Goal: Obtain resource: Obtain resource

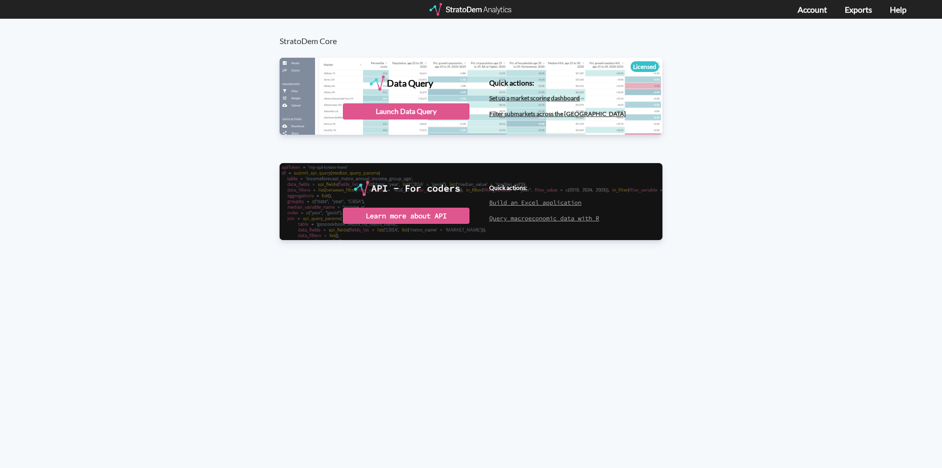
click at [896, 15] on div "Account Exports Help" at bounding box center [861, 9] width 127 height 19
click at [898, 9] on link "Help" at bounding box center [898, 10] width 17 height 10
click at [406, 107] on div "Launch Data Query" at bounding box center [406, 111] width 127 height 16
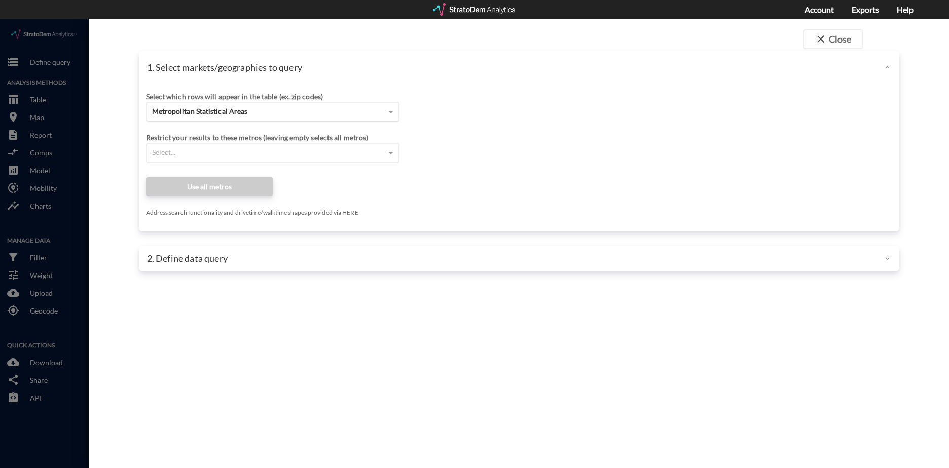
click div "Metropolitan Statistical Areas"
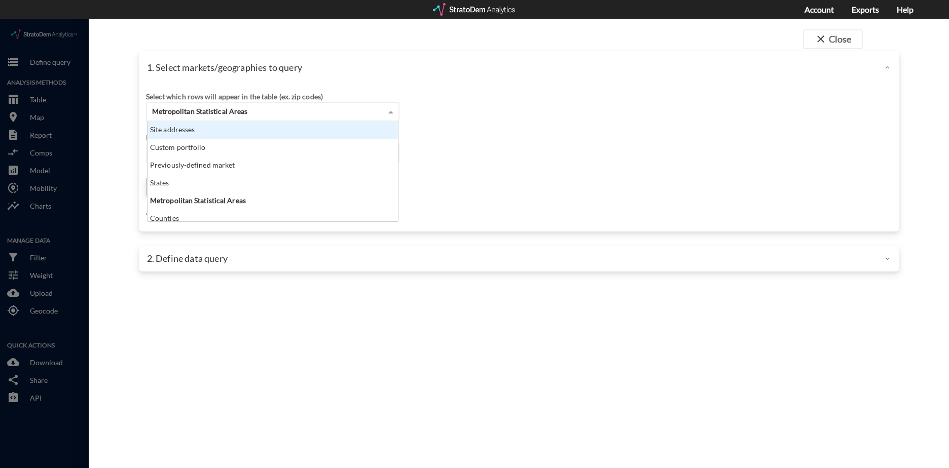
click div "Site addresses"
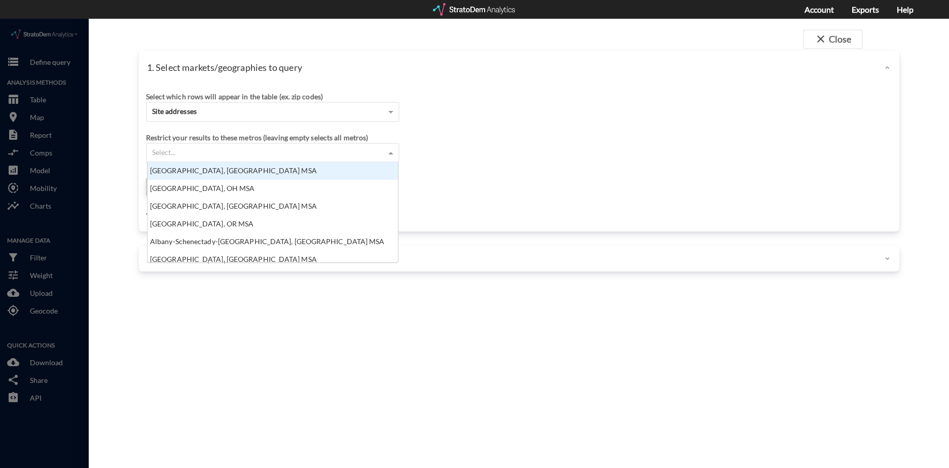
click div "Select..."
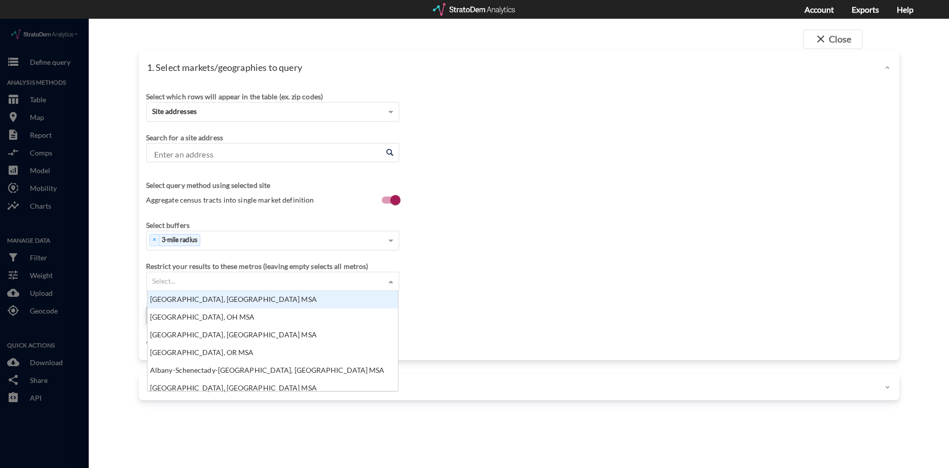
click input "Enter an address"
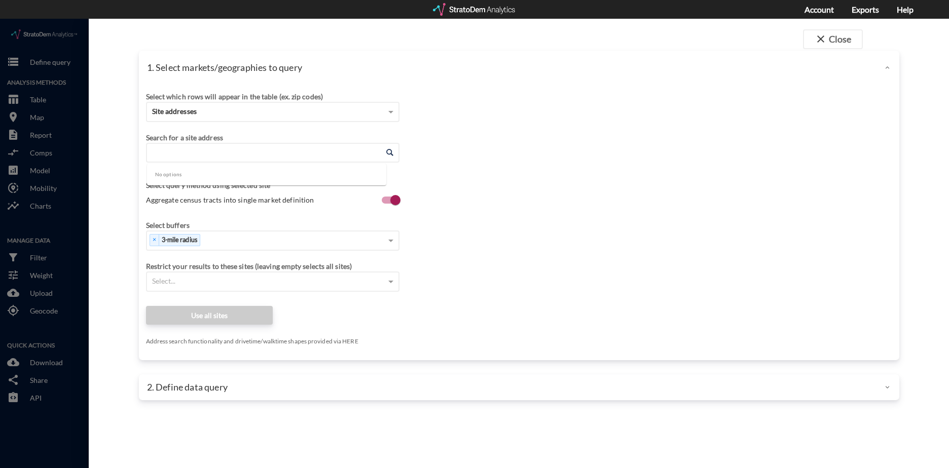
paste input "6502 E Brown Rd, Mesa, AZ 85205"
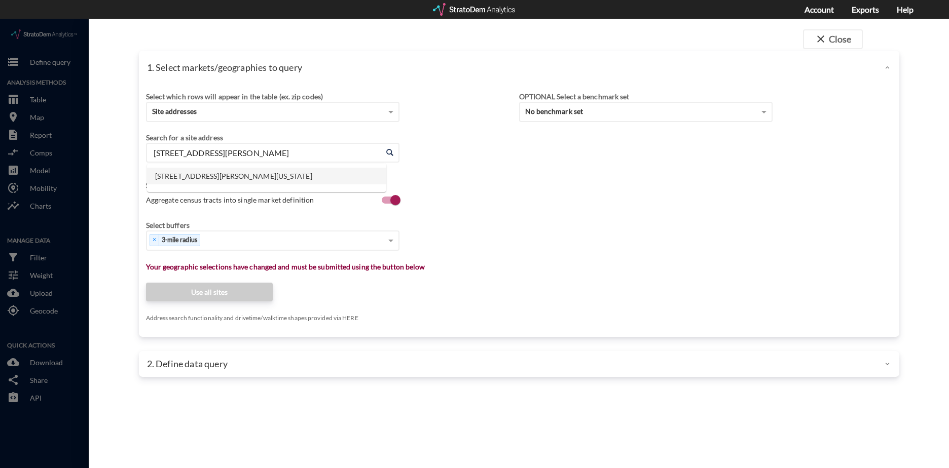
click li "6502 E Brown Rd, Mesa, Arizona"
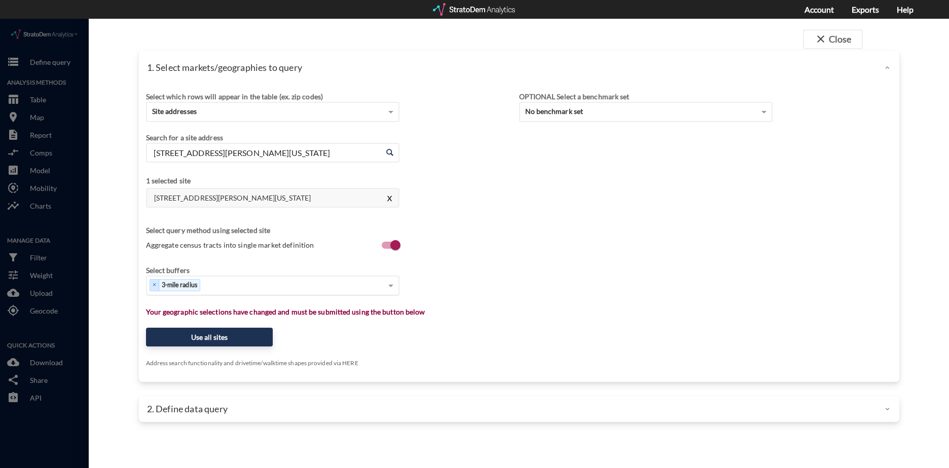
type input "6502 E Brown Rd, Mesa, Arizona"
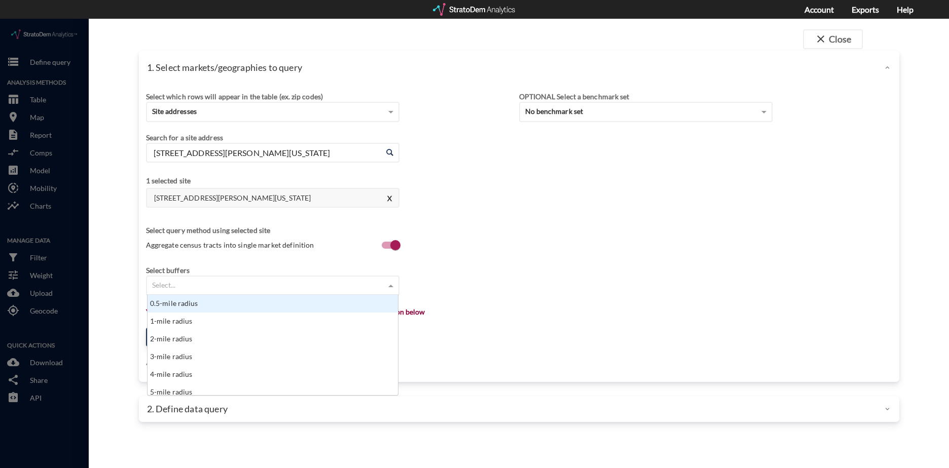
click div "Select..."
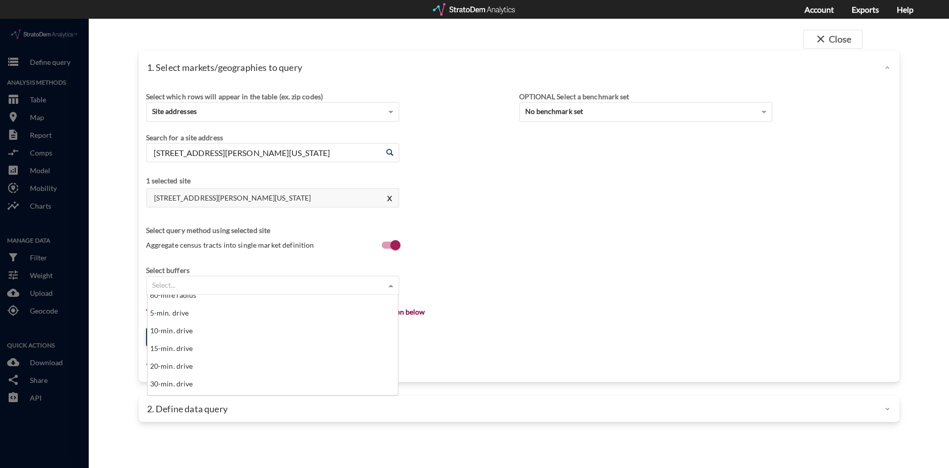
scroll to position [405, 0]
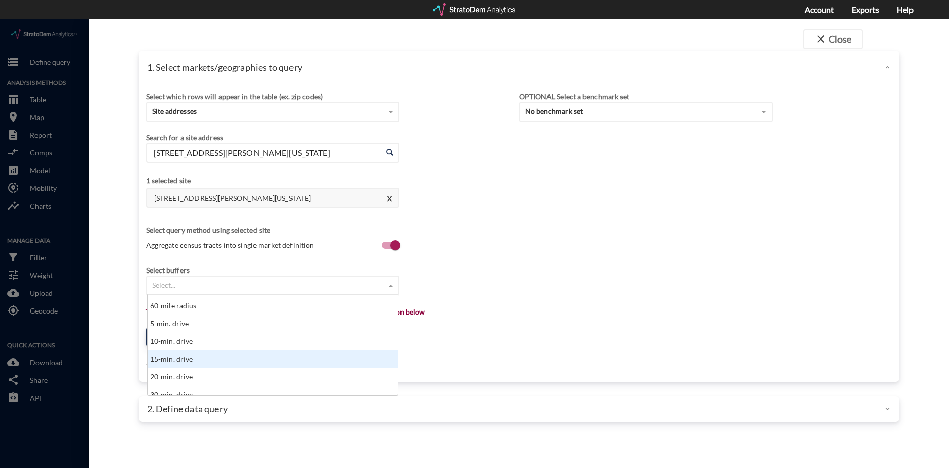
click div "15-min. drive"
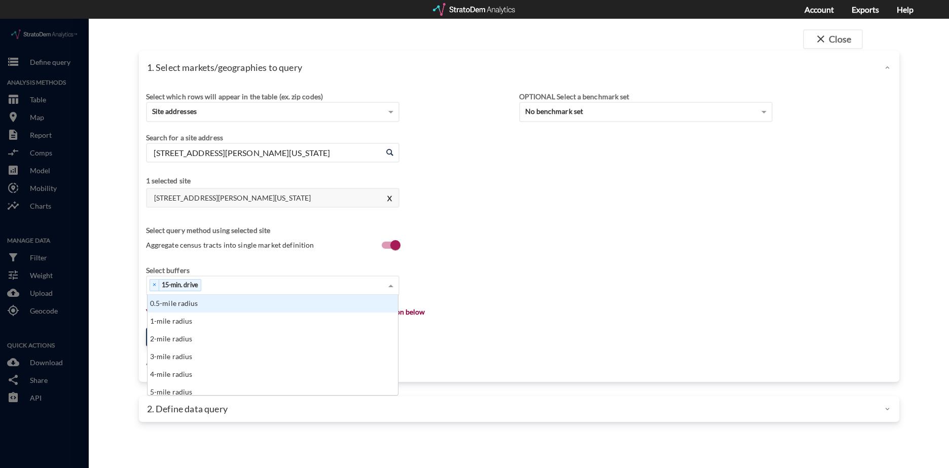
click div "× 15-min. drive"
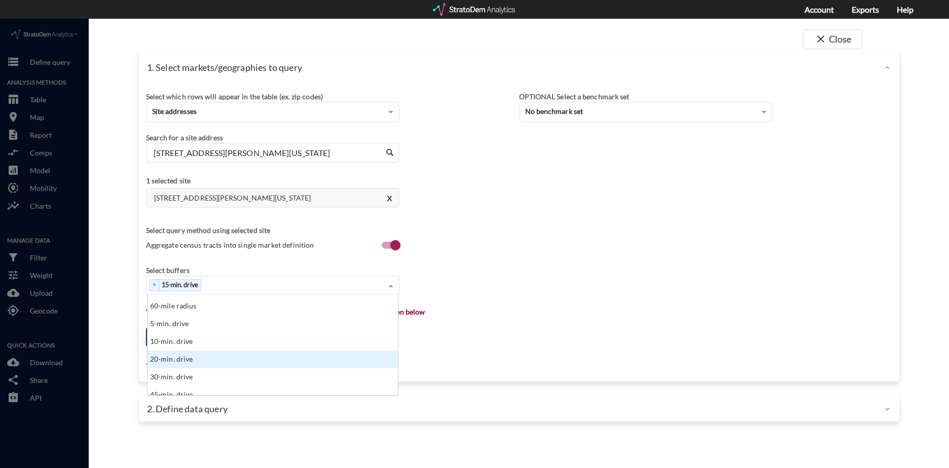
scroll to position [413, 0]
click div "20-min. drive"
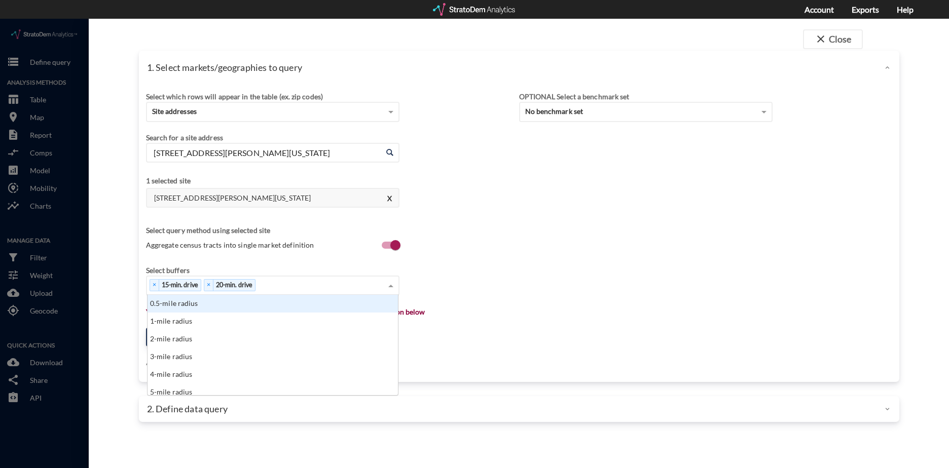
click div "× 15-min. drive × 20-min. drive"
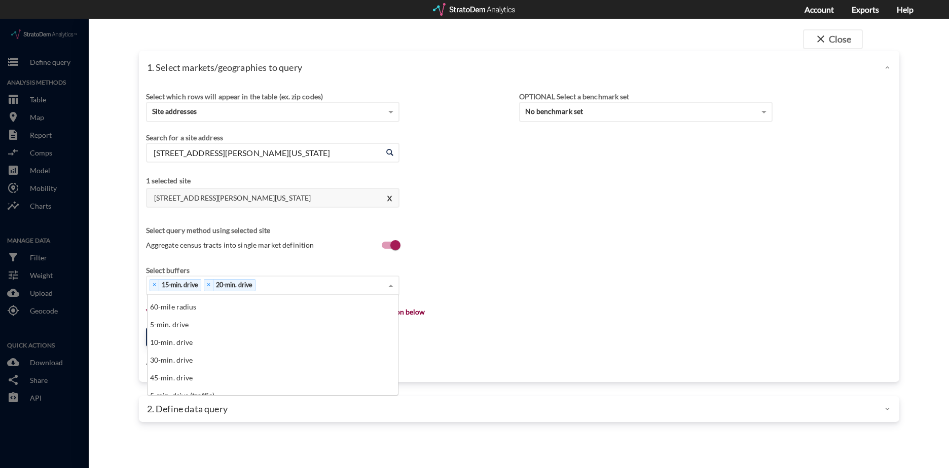
scroll to position [405, 0]
click div "30-min. drive"
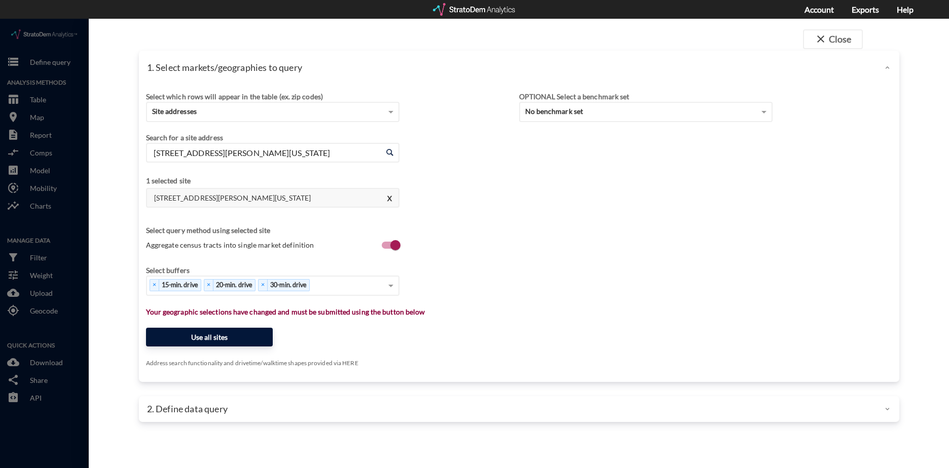
click button "Use all sites"
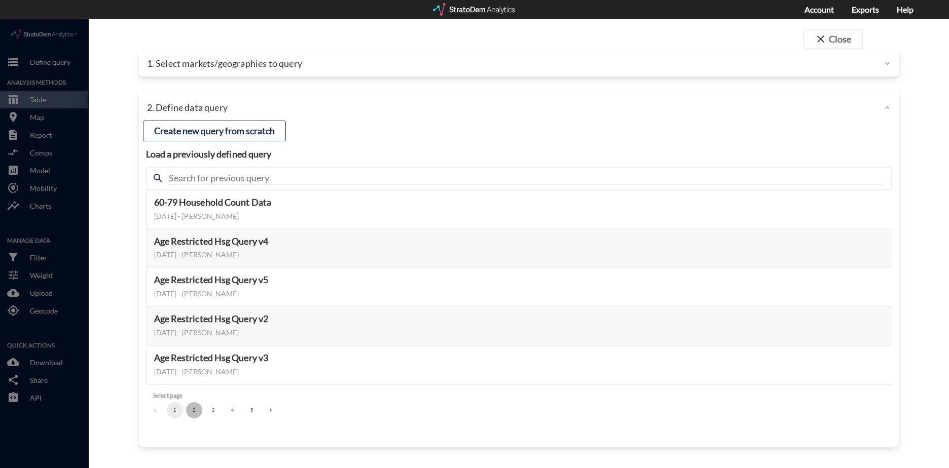
click button "2"
click button "3"
click button "Select this query"
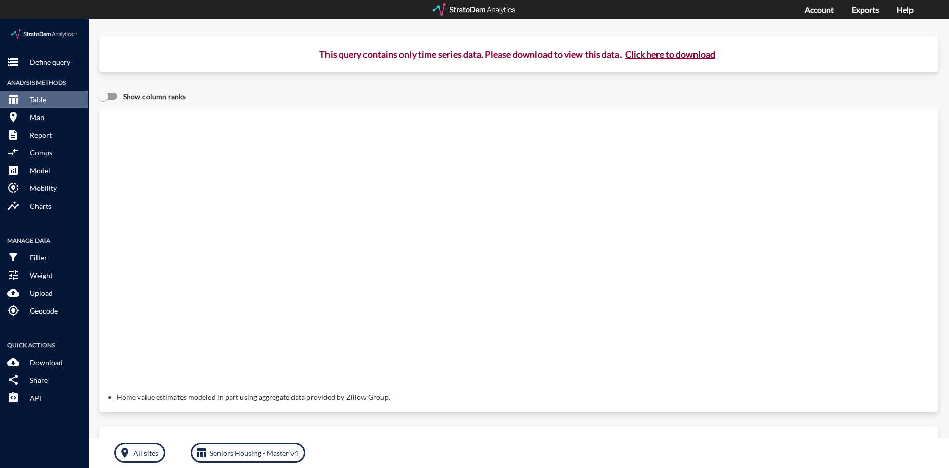
click button "Click here to download"
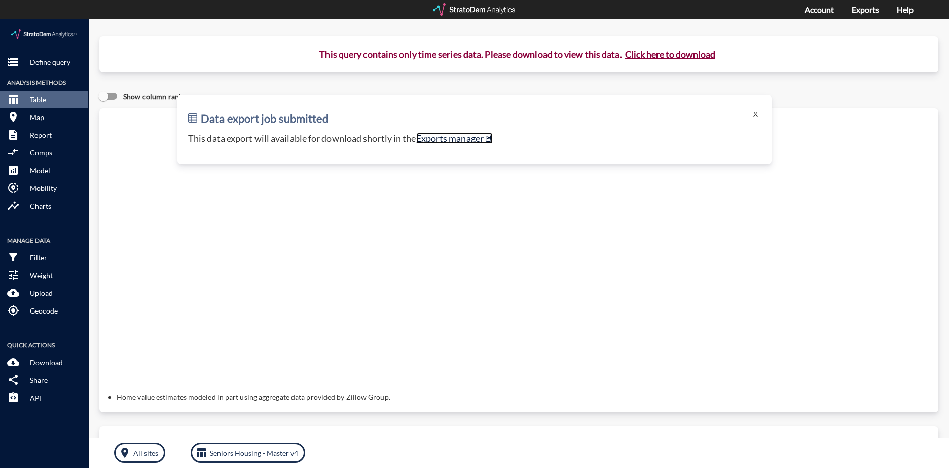
click link "Exports manager"
